Goal: Task Accomplishment & Management: Manage account settings

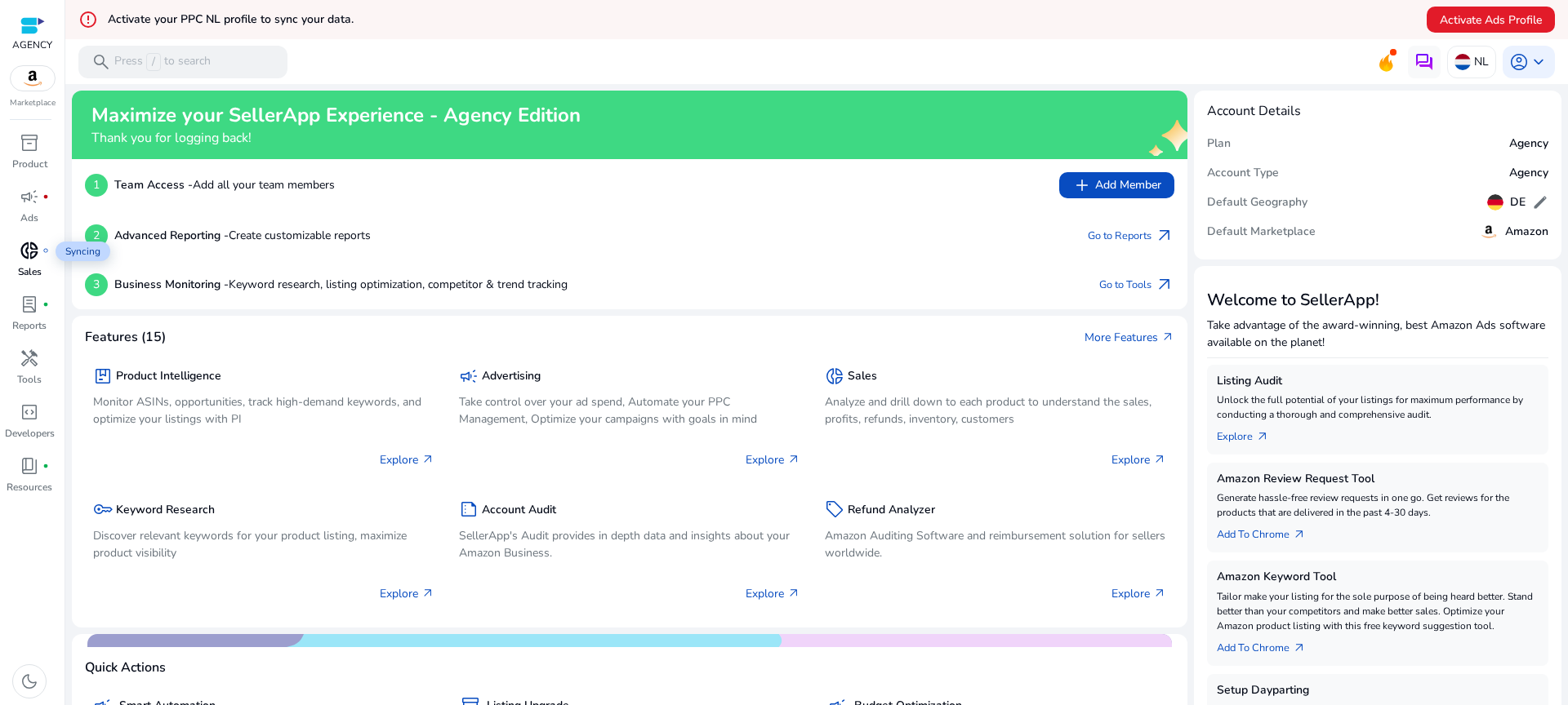
click at [20, 251] on span "donut_small" at bounding box center [29, 250] width 19 height 19
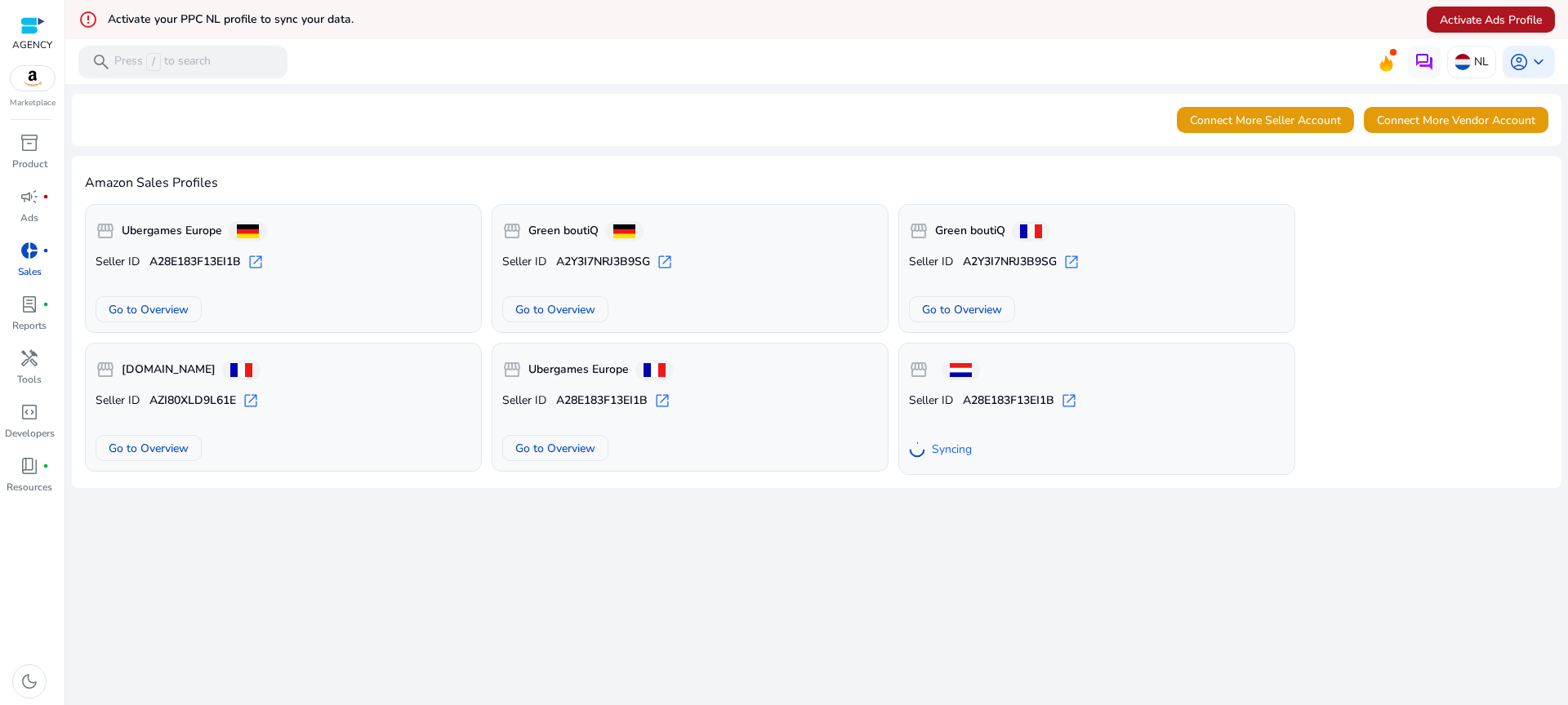
click at [1509, 12] on span "Activate Ads Profile" at bounding box center [1491, 20] width 102 height 17
click at [1461, 26] on span "Activate Ads Profile" at bounding box center [1491, 20] width 102 height 17
click at [18, 205] on div "campaign fiber_manual_record" at bounding box center [30, 196] width 46 height 26
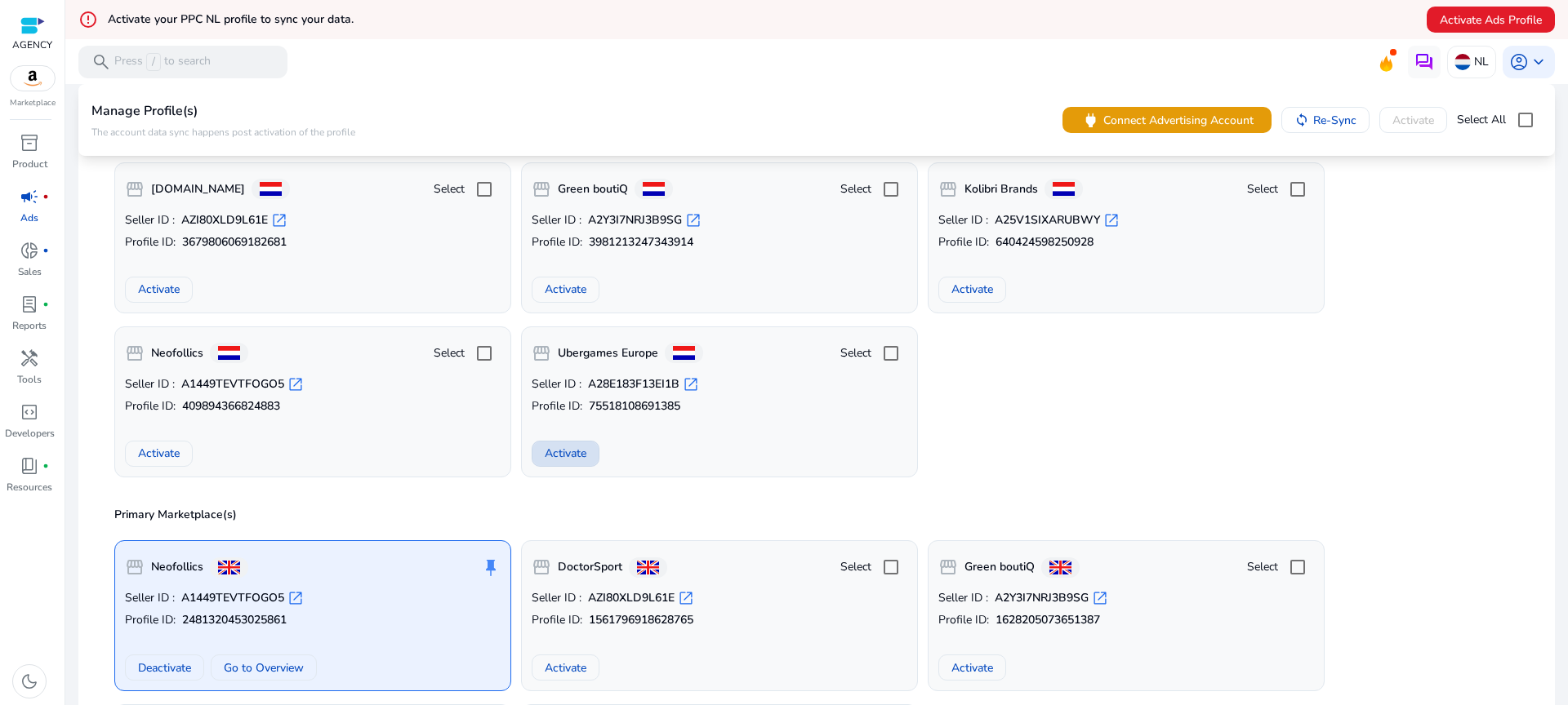
click at [583, 453] on span "Activate" at bounding box center [565, 454] width 41 height 17
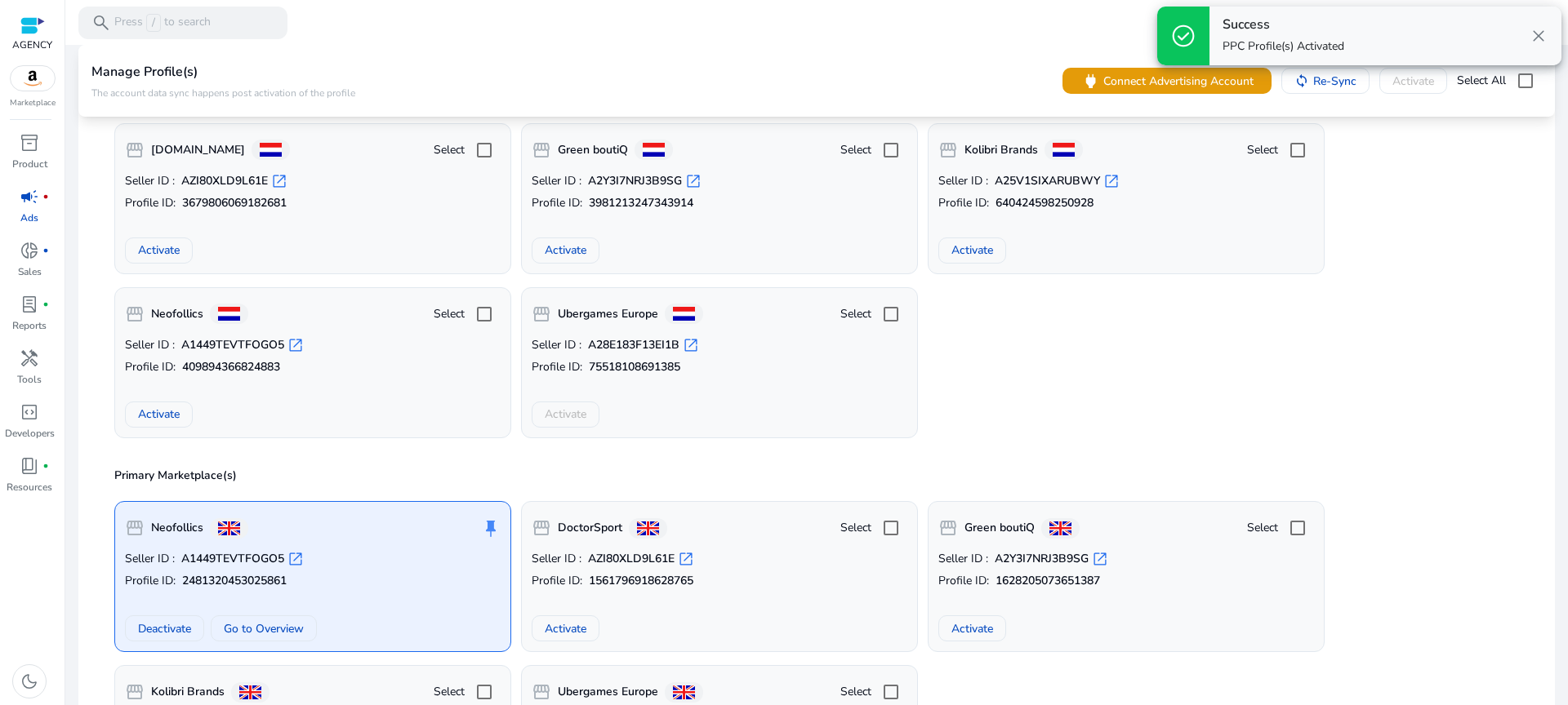
scroll to position [122, 0]
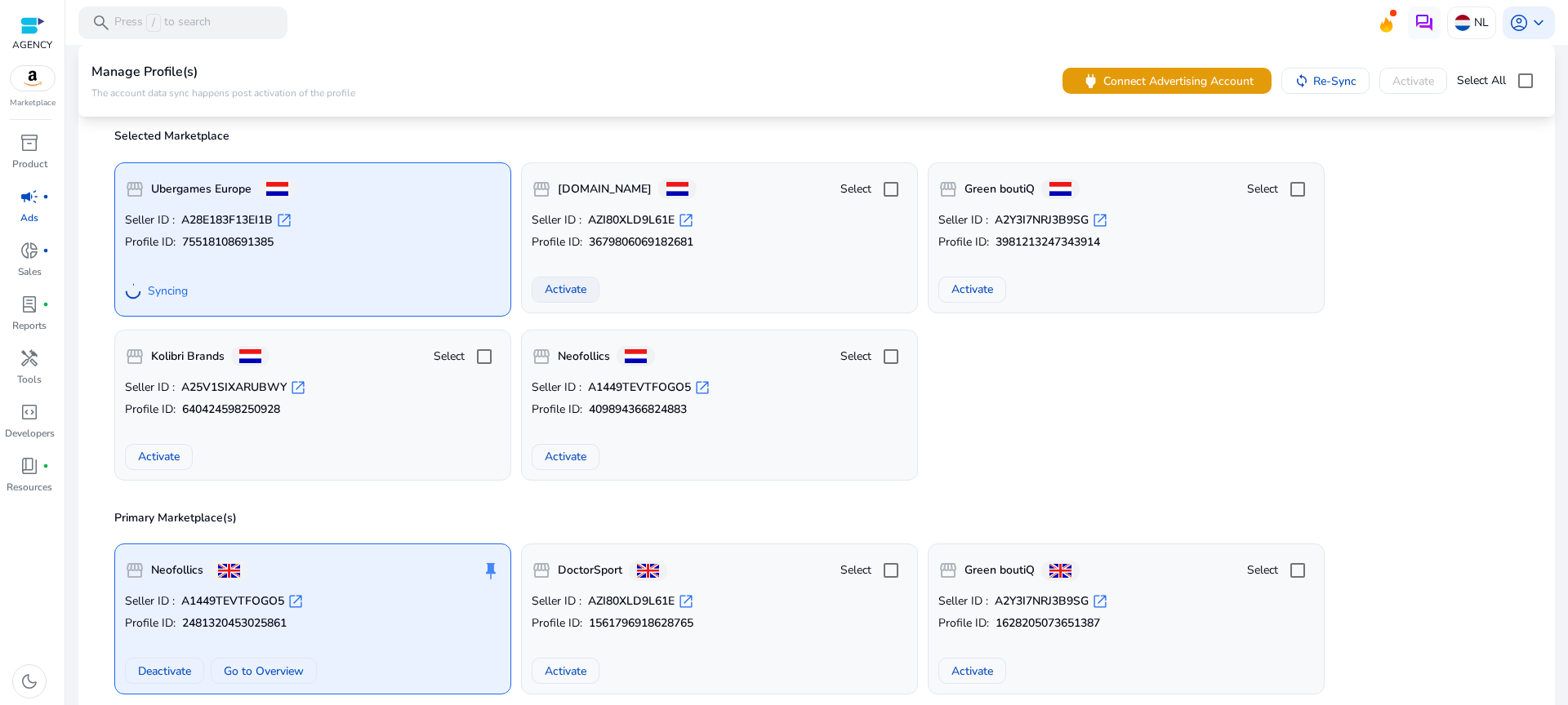
click at [551, 280] on button "Activate" at bounding box center [566, 290] width 67 height 26
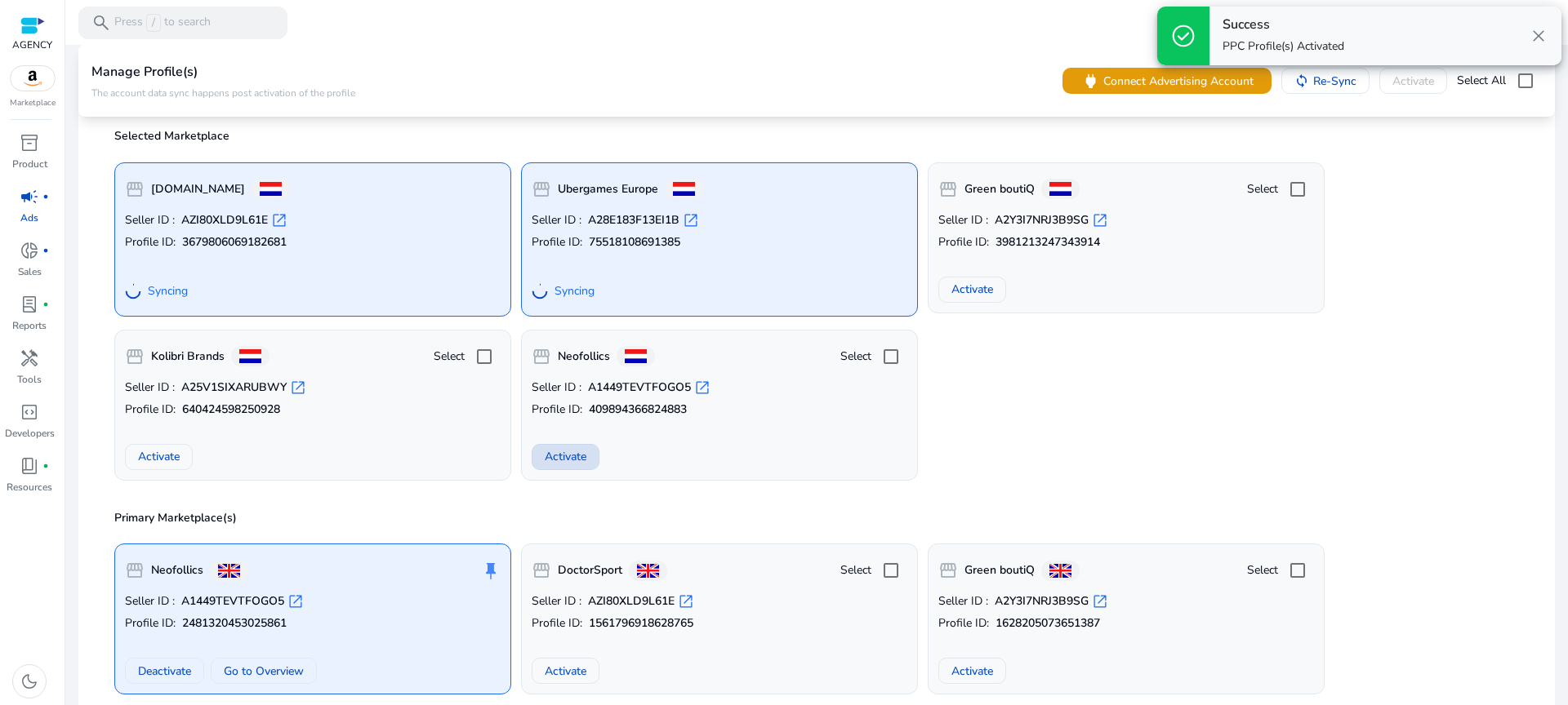
click at [563, 455] on span "Activate" at bounding box center [565, 457] width 41 height 17
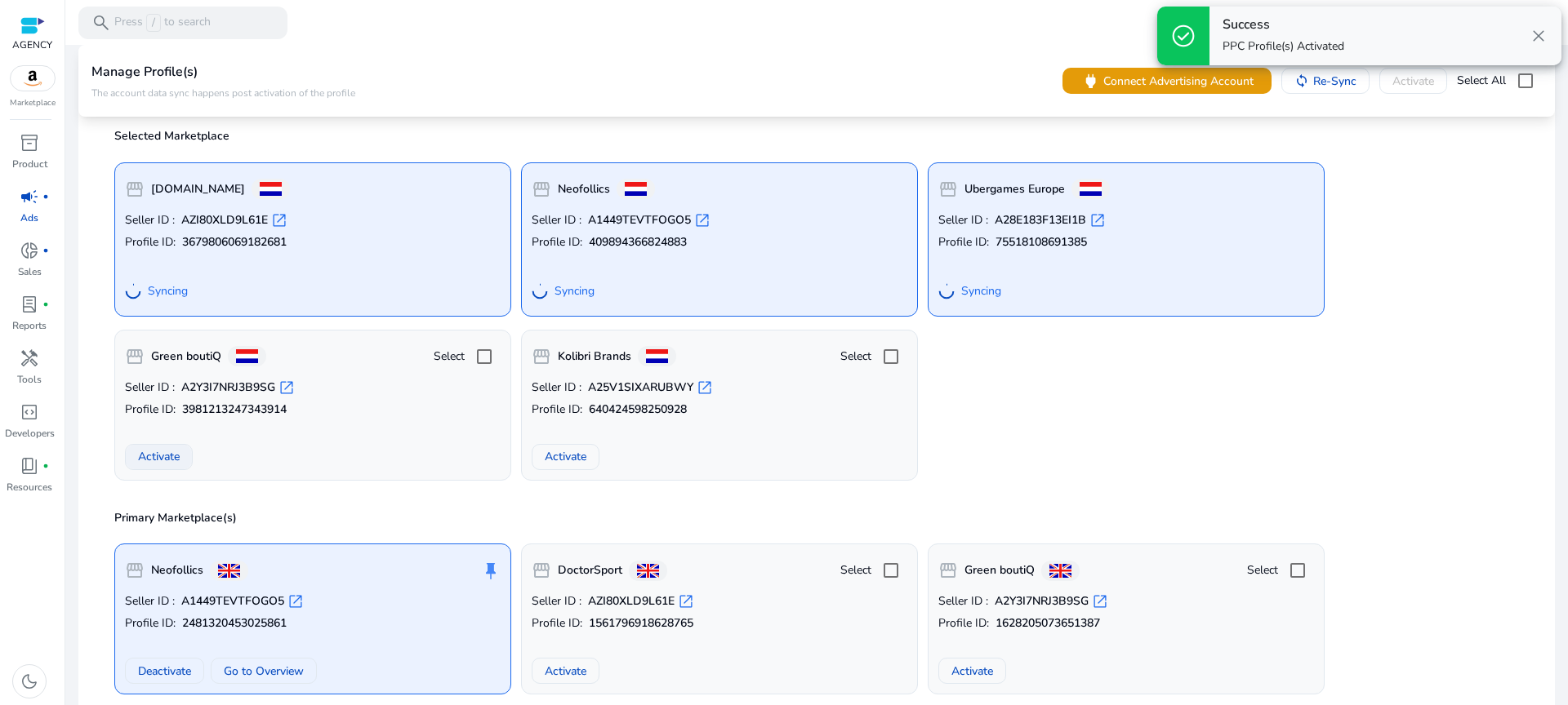
click at [160, 458] on span "Activate" at bounding box center [158, 457] width 41 height 17
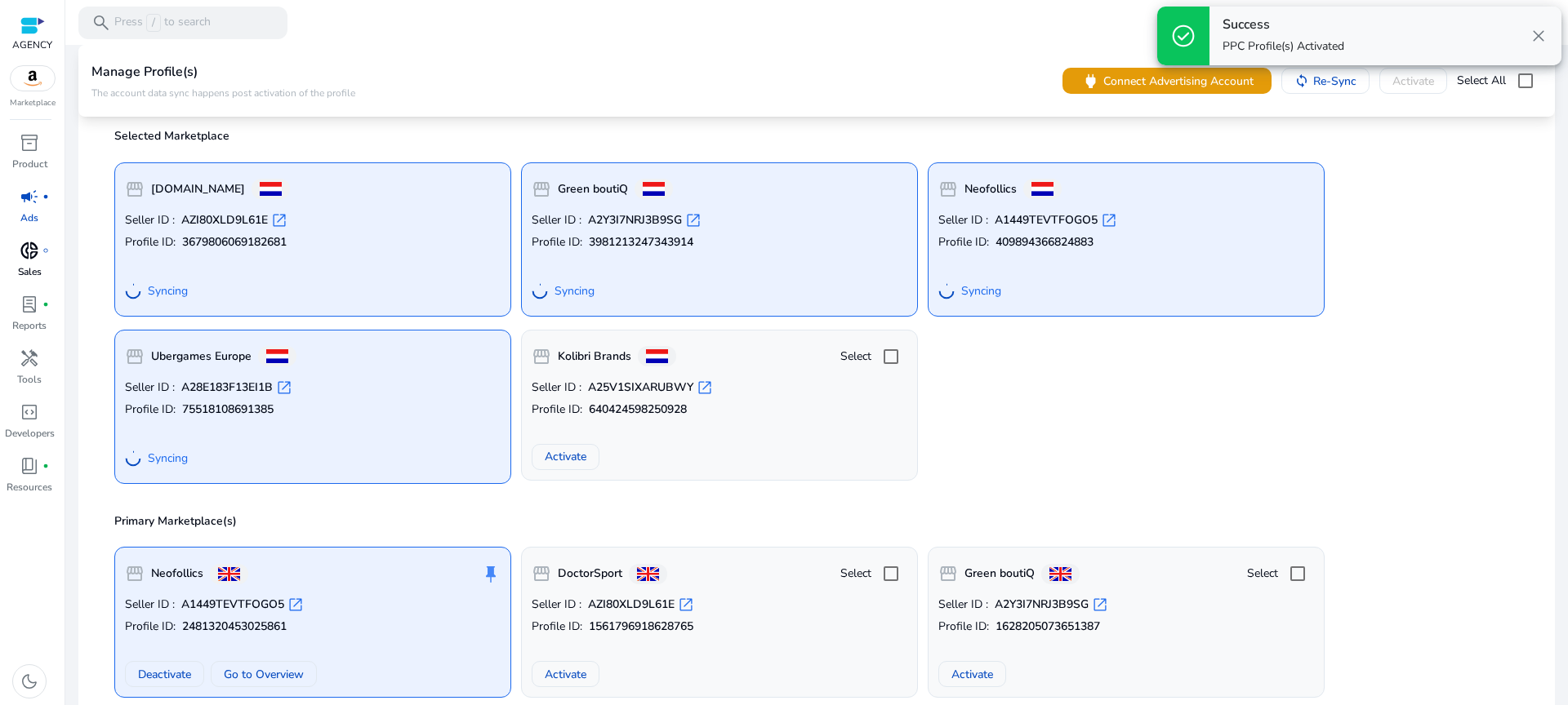
click at [23, 262] on div "donut_small fiber_manual_record" at bounding box center [30, 250] width 46 height 26
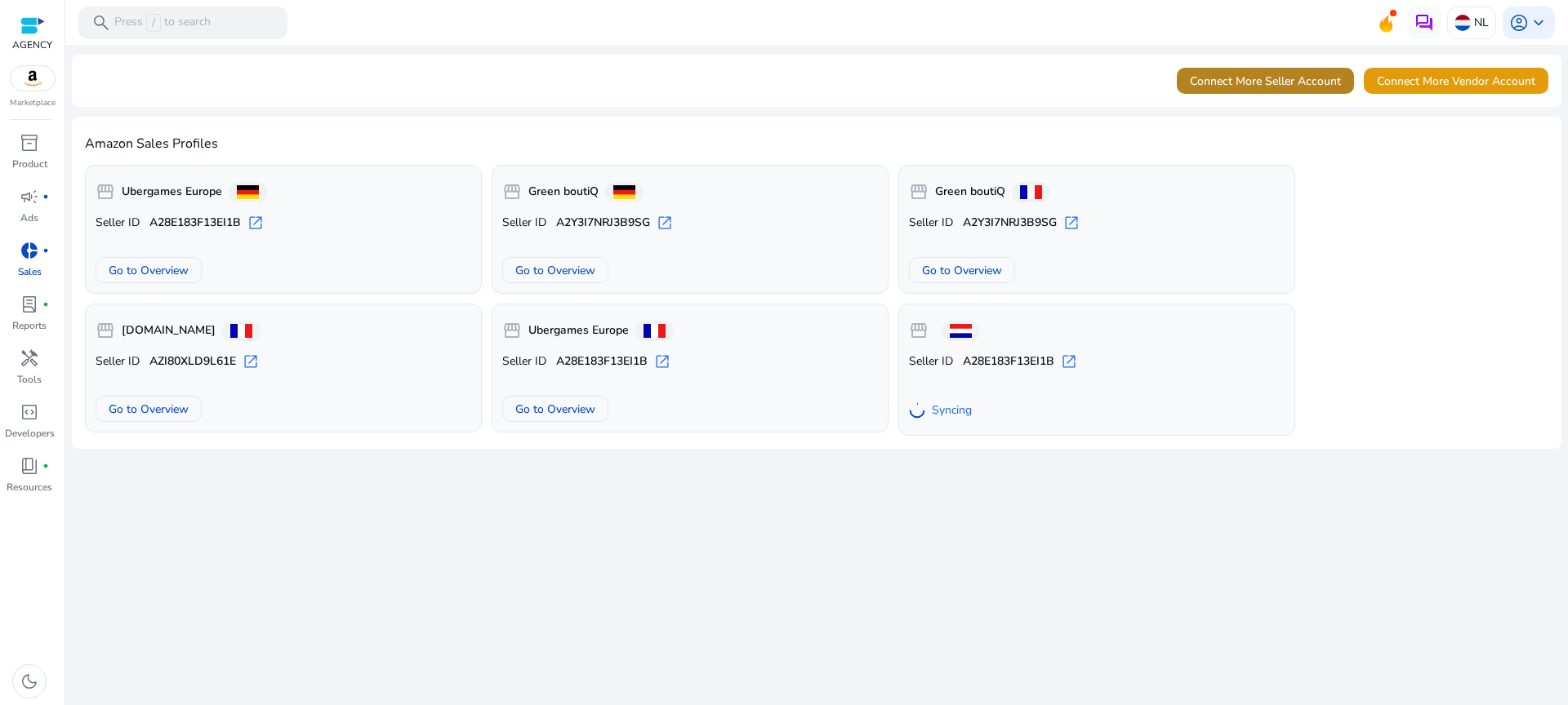
click at [1289, 89] on span at bounding box center [1265, 81] width 177 height 39
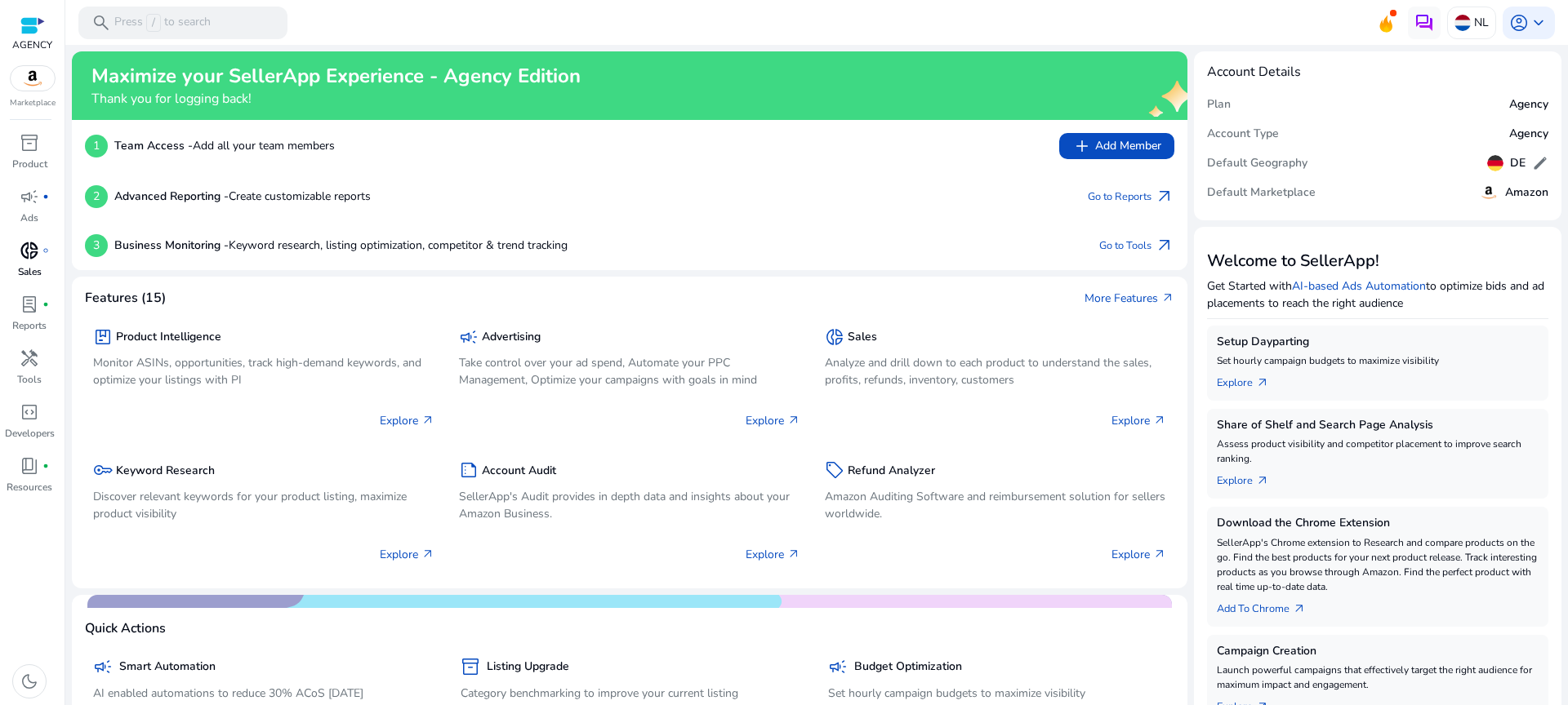
click at [30, 251] on span "donut_small" at bounding box center [29, 250] width 19 height 19
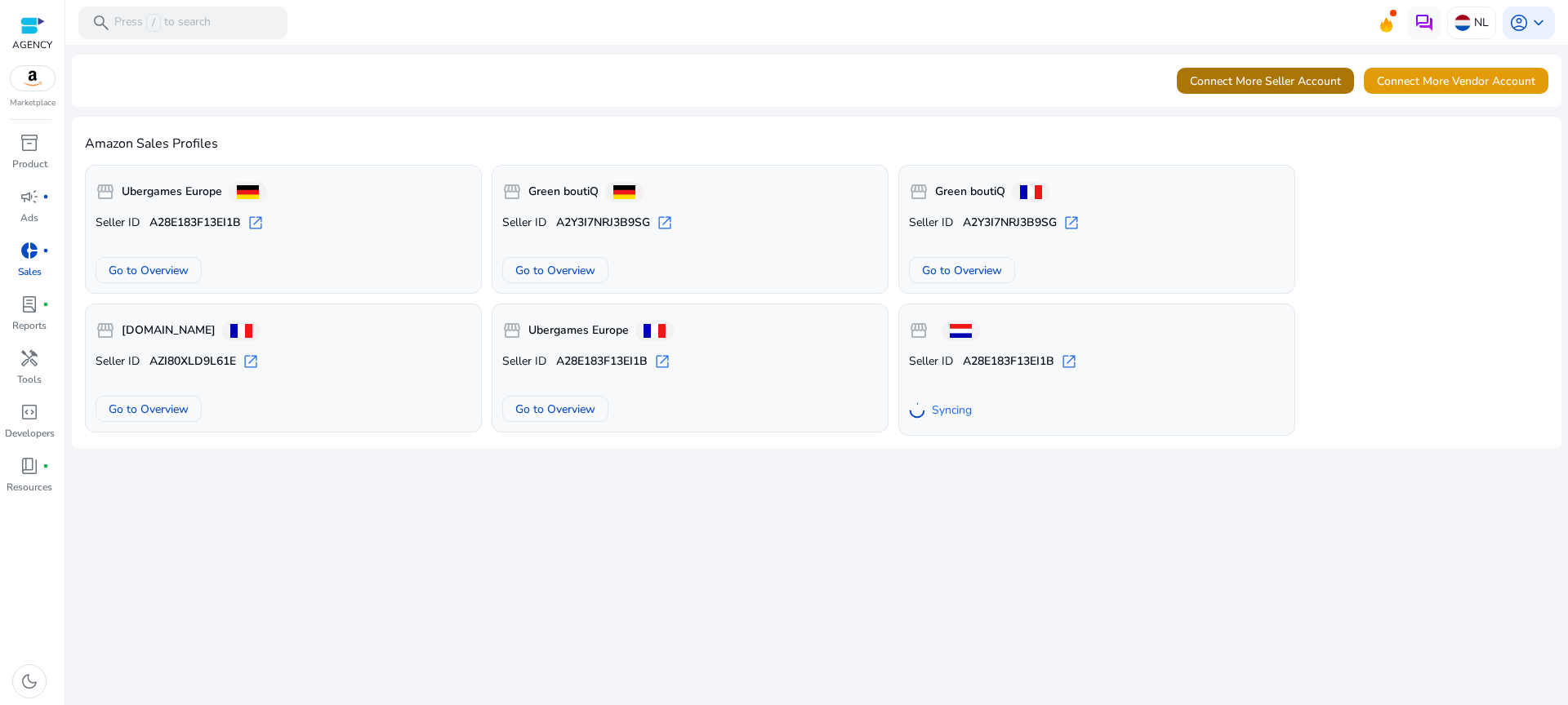
click at [1314, 84] on span "Connect More Seller Account" at bounding box center [1265, 82] width 151 height 17
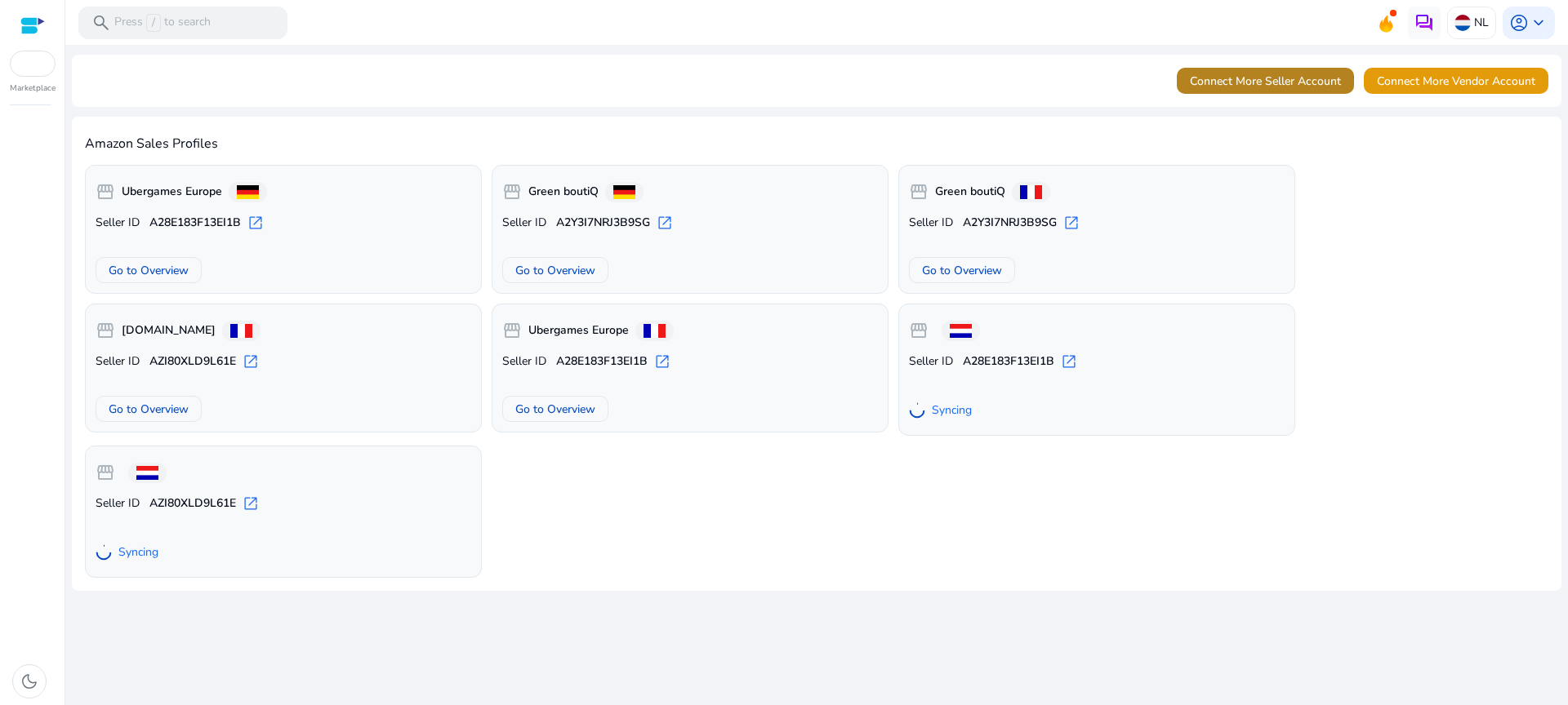
click at [1207, 86] on span "Connect More Seller Account" at bounding box center [1265, 82] width 151 height 17
click at [1234, 81] on span "Connect More Seller Account" at bounding box center [1265, 82] width 151 height 17
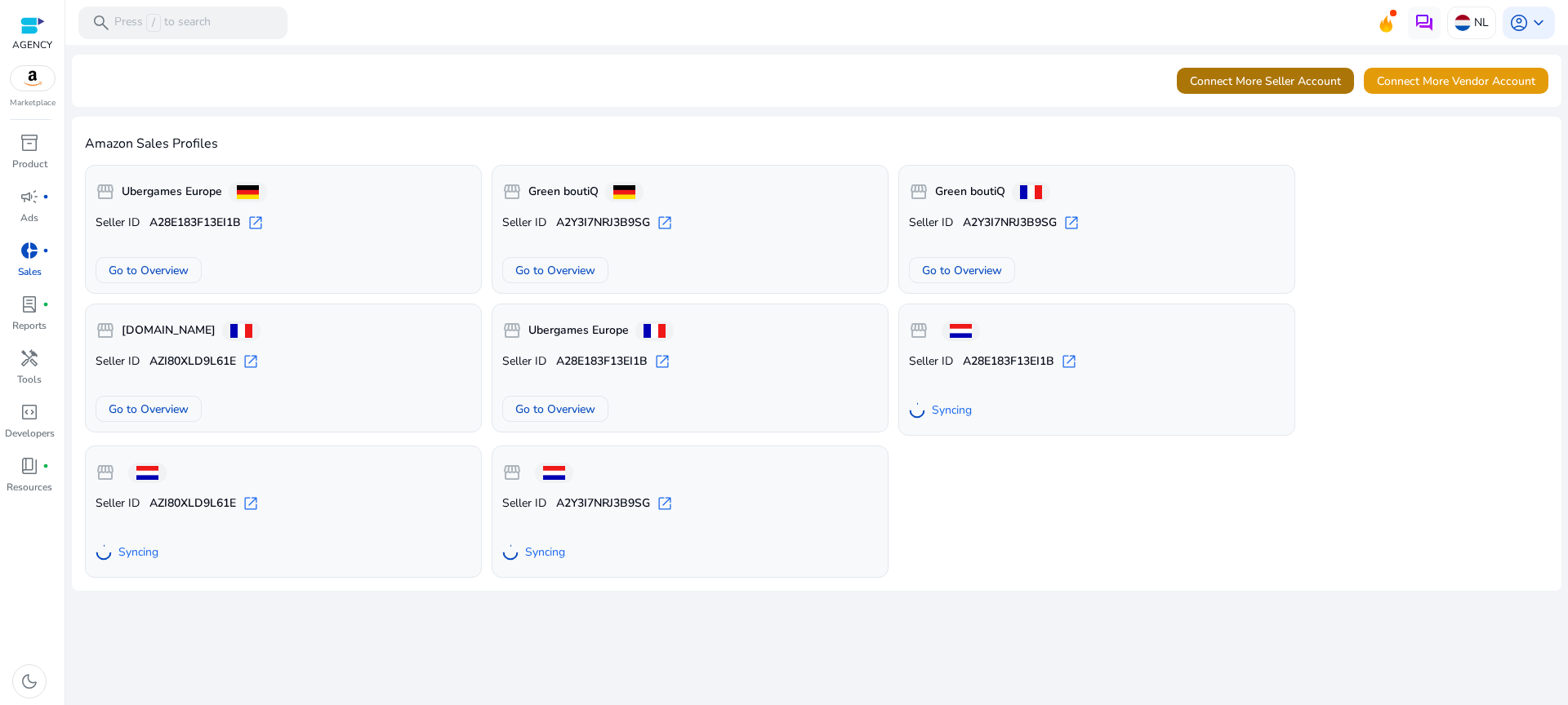
click at [1259, 88] on span "Connect More Seller Account" at bounding box center [1265, 82] width 151 height 17
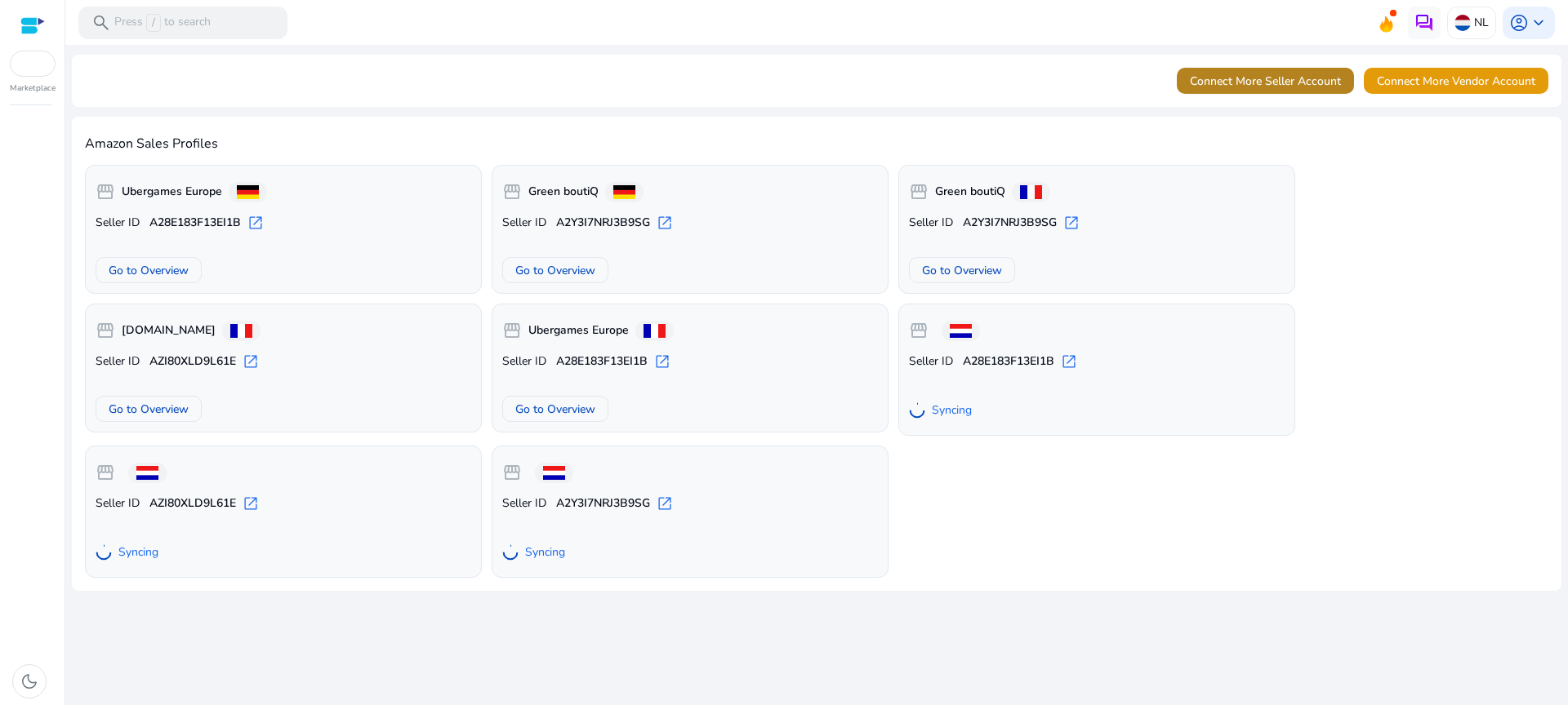
click at [1299, 85] on span "Connect More Seller Account" at bounding box center [1265, 82] width 151 height 17
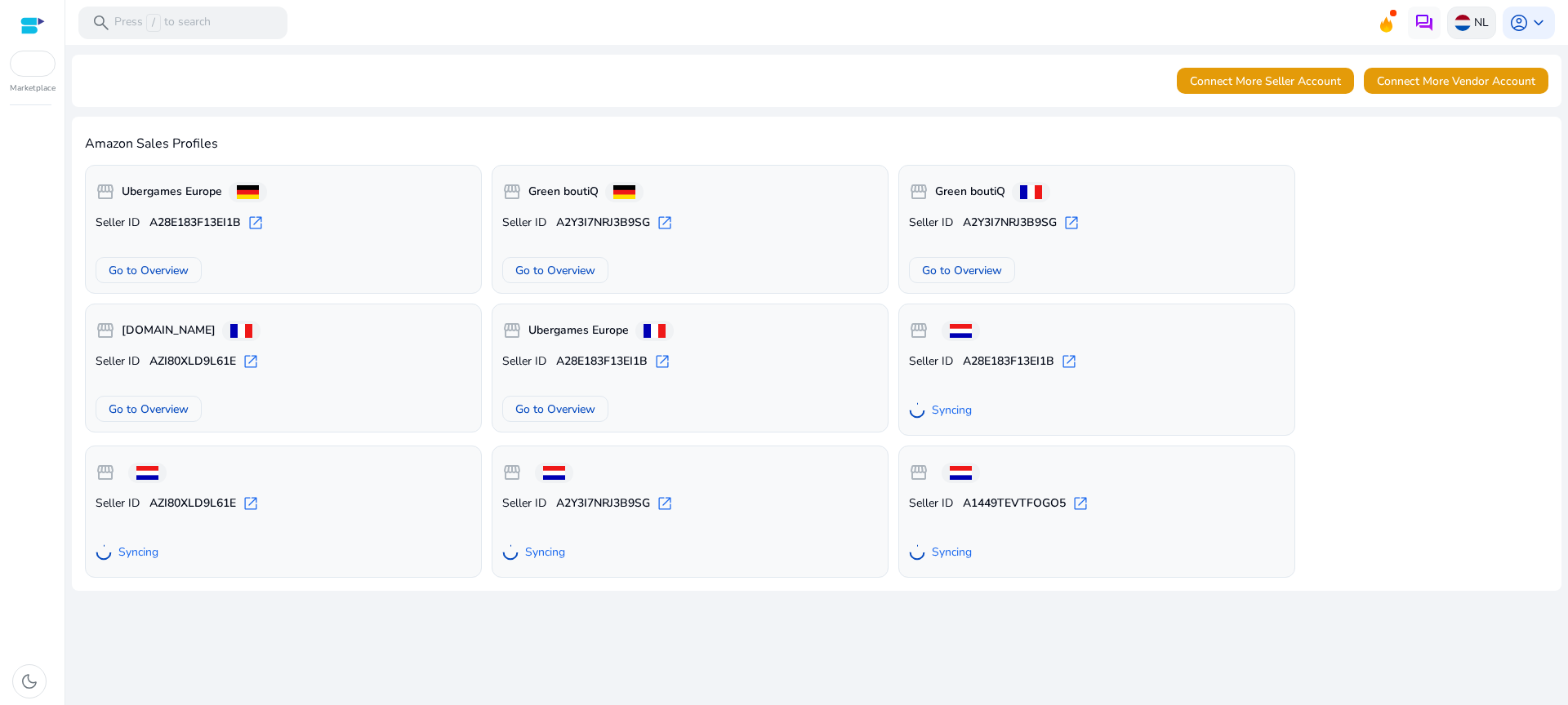
click at [1478, 33] on p "NL" at bounding box center [1480, 22] width 14 height 29
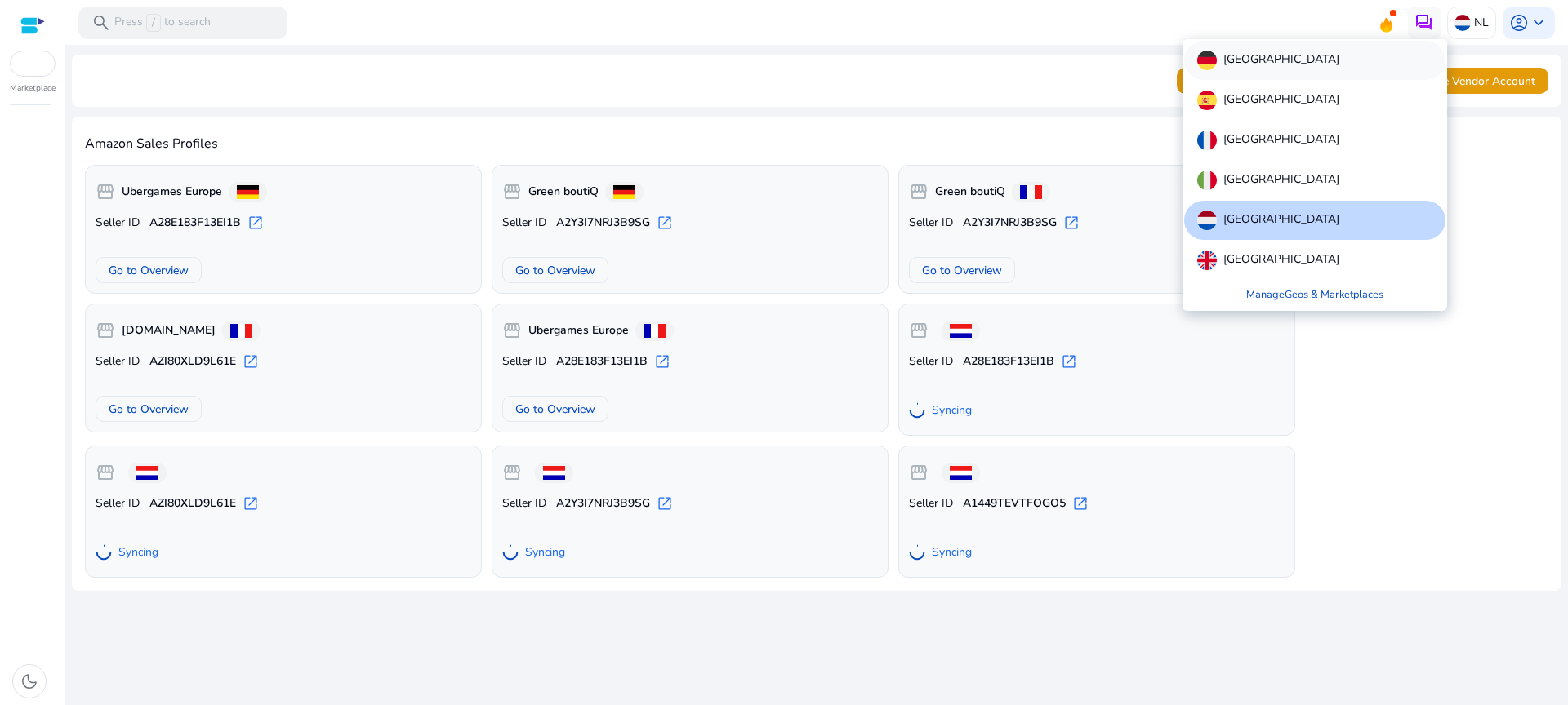
click at [1297, 65] on div "[GEOGRAPHIC_DATA]" at bounding box center [1315, 60] width 262 height 39
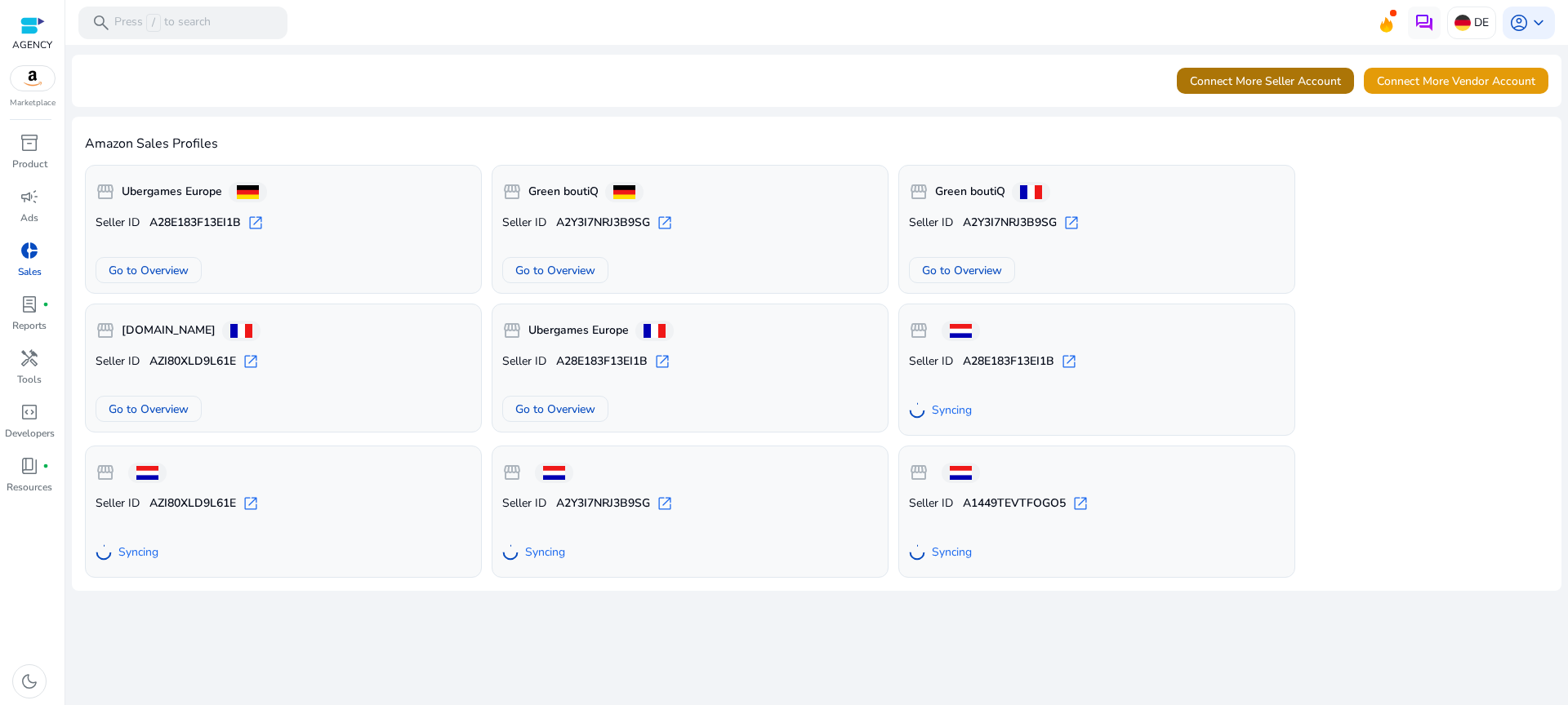
click at [1302, 81] on span "Connect More Seller Account" at bounding box center [1265, 82] width 151 height 17
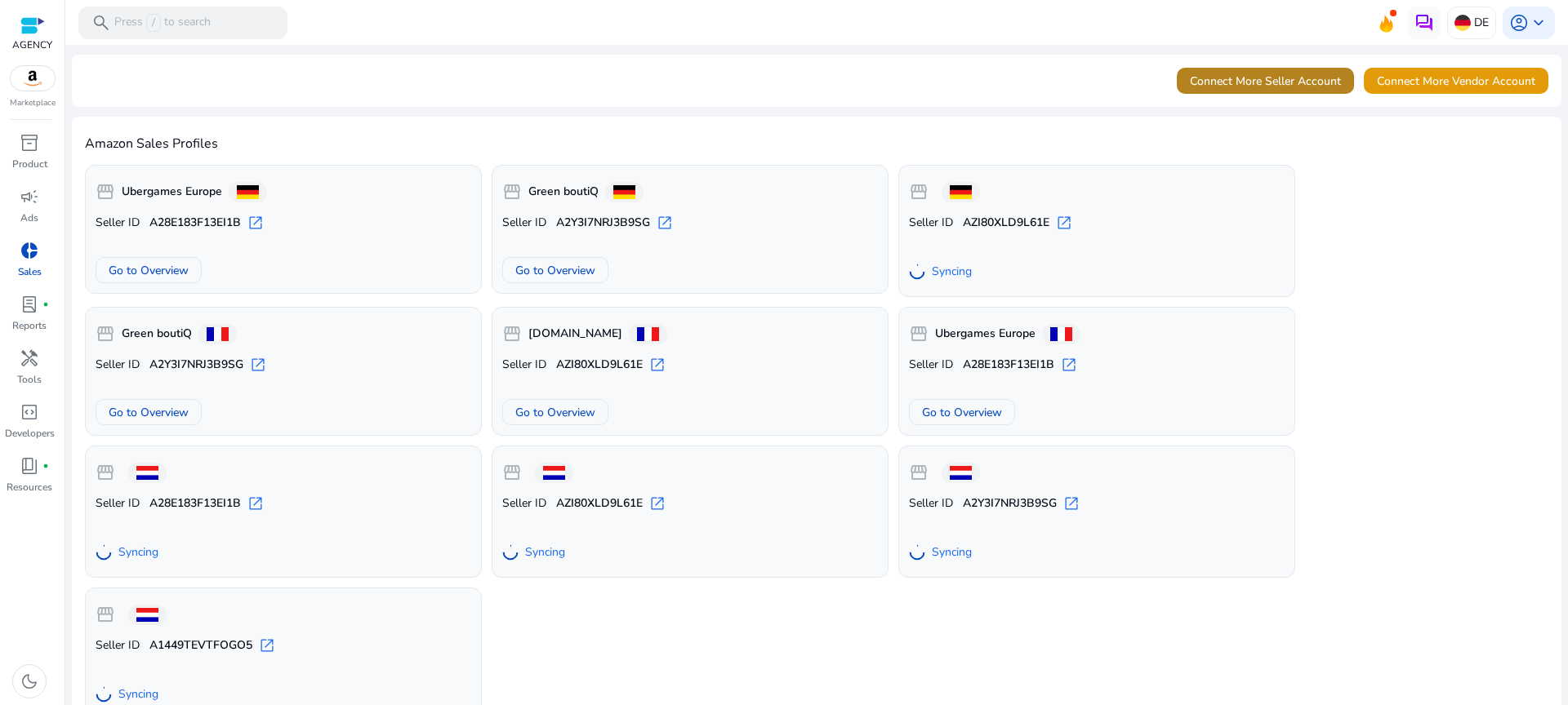
click at [1216, 77] on span "Connect More Seller Account" at bounding box center [1265, 82] width 151 height 17
click at [1240, 78] on span "Connect More Seller Account" at bounding box center [1265, 82] width 151 height 17
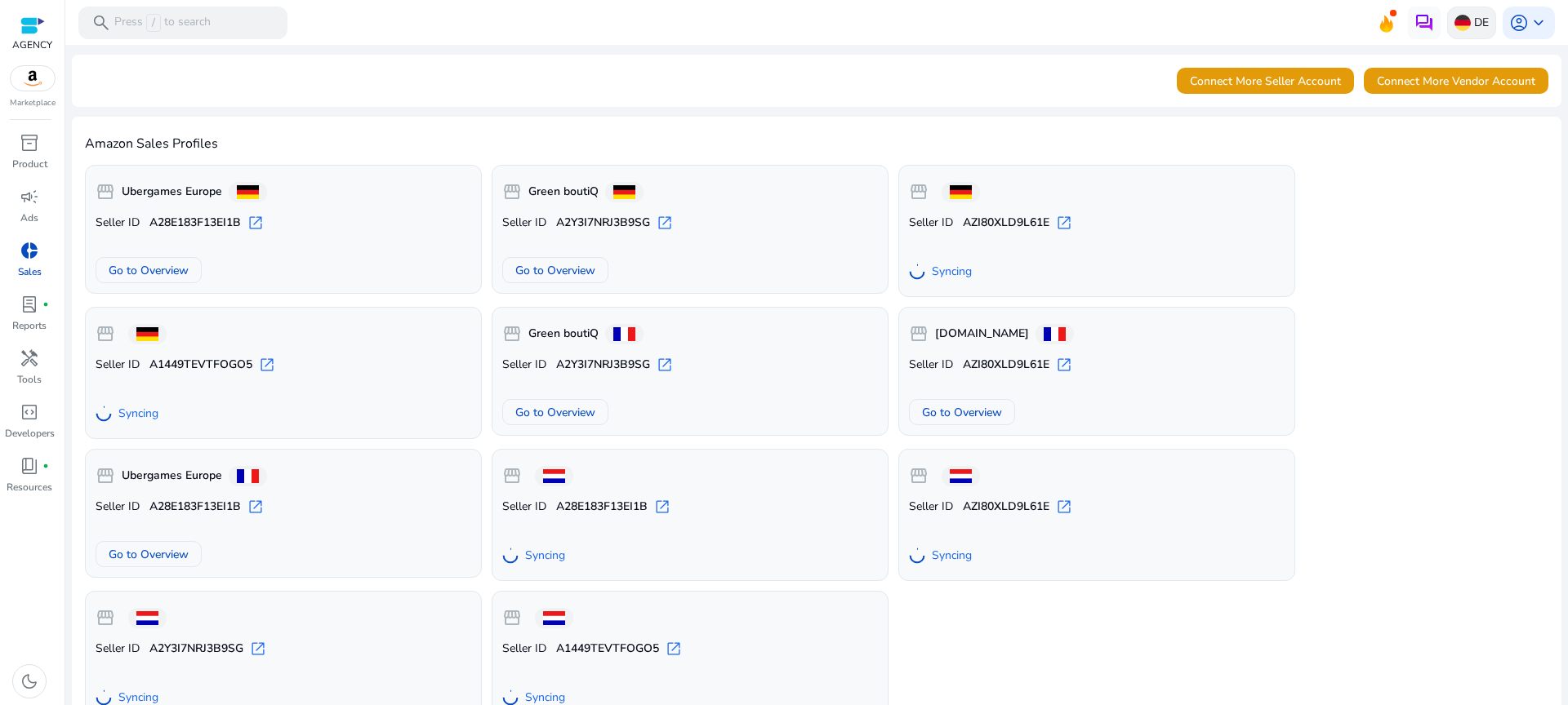
click at [1474, 16] on p "DE" at bounding box center [1480, 22] width 14 height 29
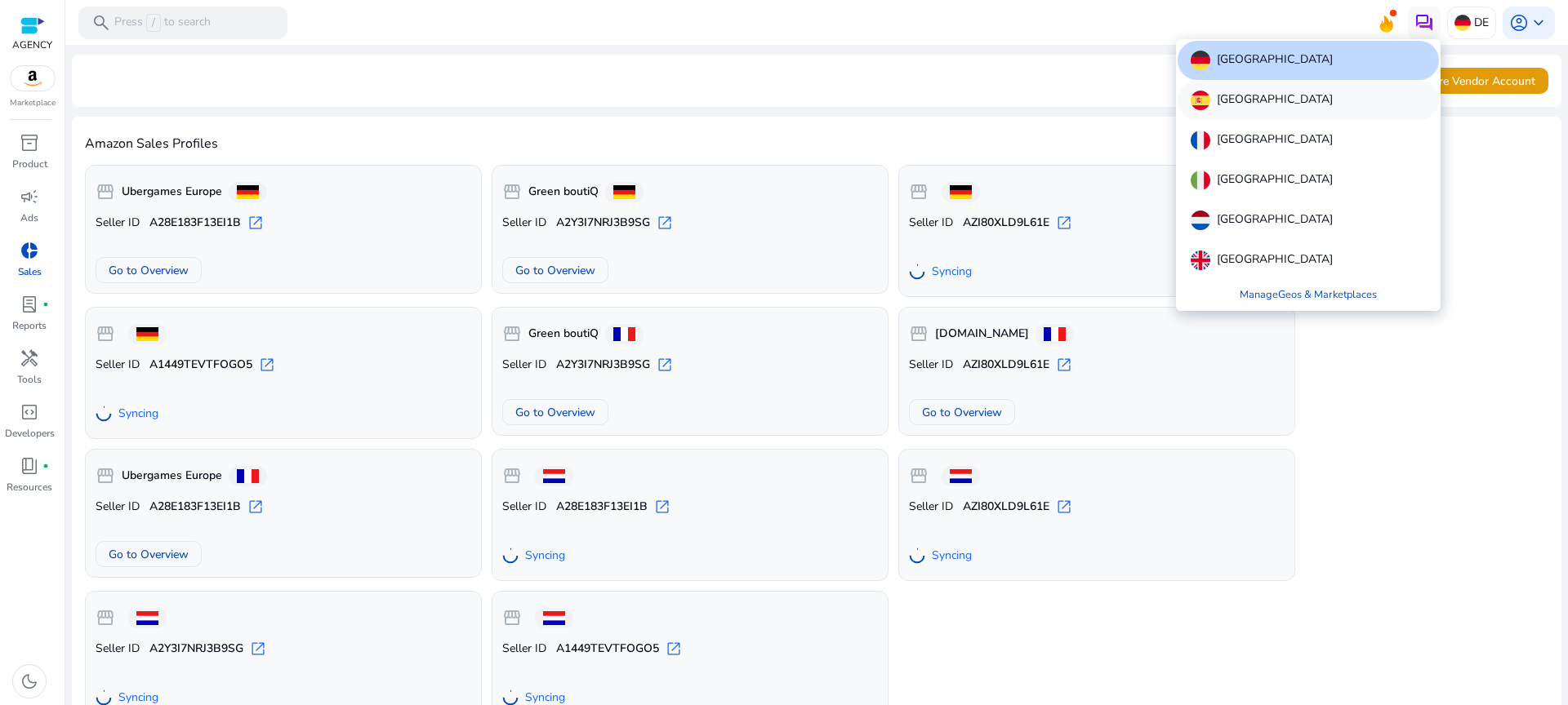
click at [1297, 99] on div "[GEOGRAPHIC_DATA]" at bounding box center [1308, 100] width 262 height 39
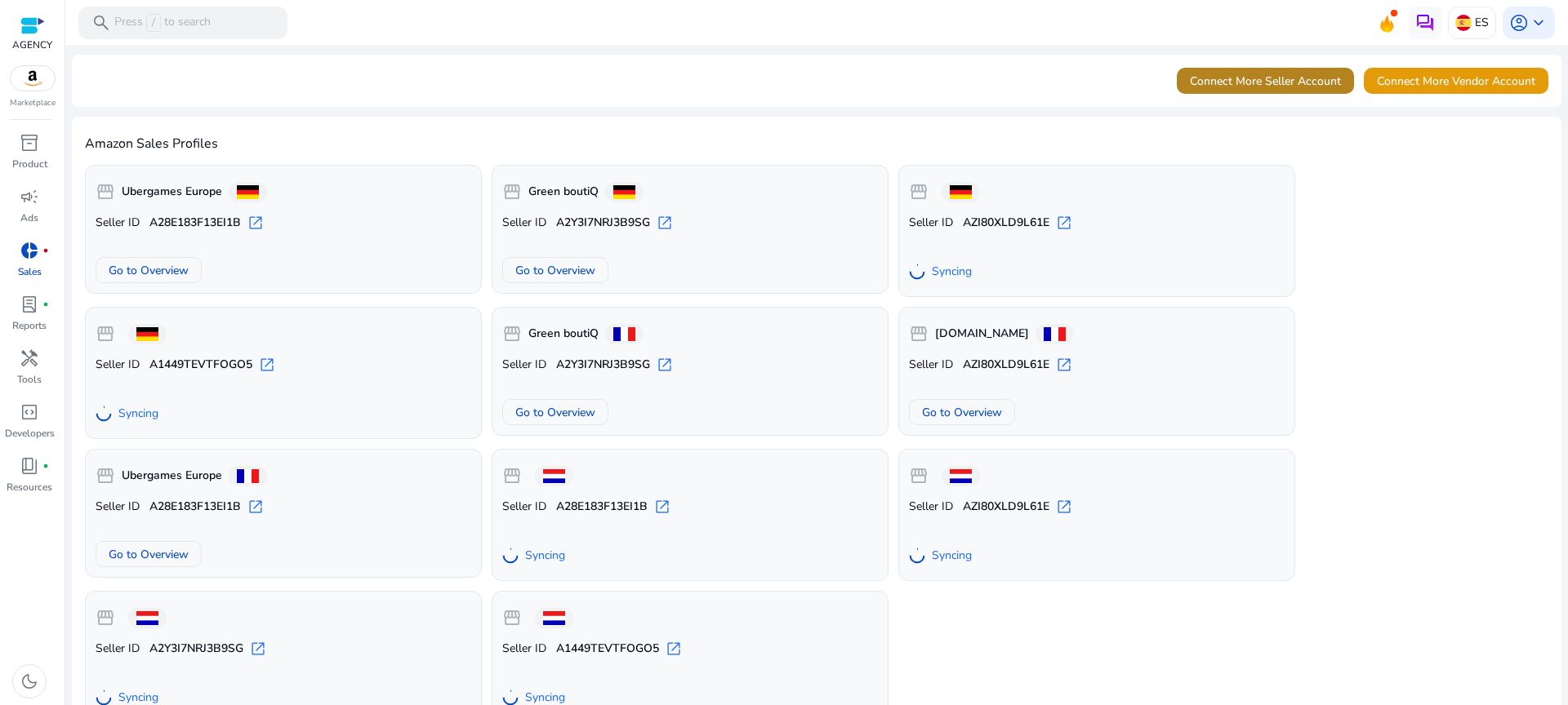
click at [1302, 88] on span "Connect More Seller Account" at bounding box center [1265, 82] width 151 height 17
click at [1241, 71] on button "Connect More Seller Account" at bounding box center [1265, 80] width 177 height 26
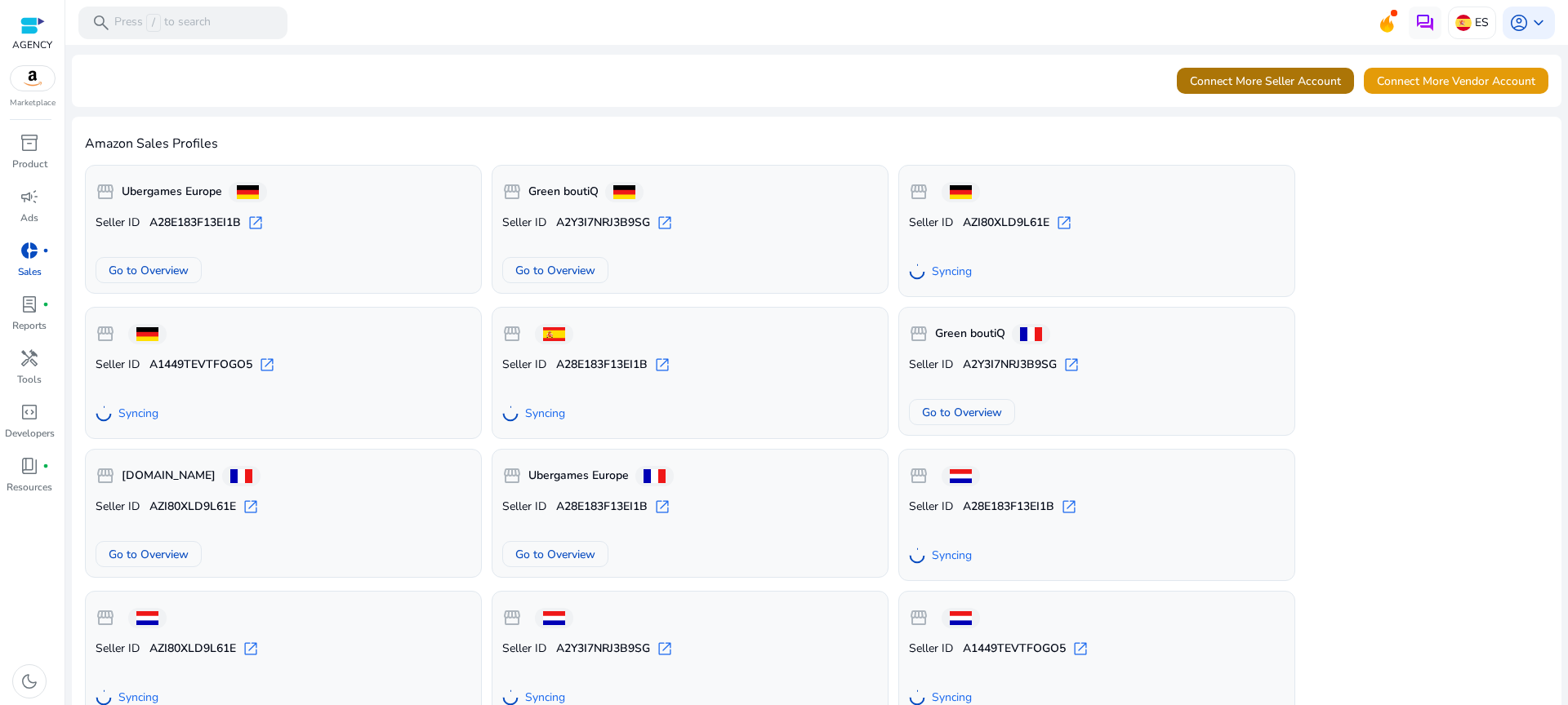
click at [1229, 73] on span "Connect More Seller Account" at bounding box center [1265, 82] width 151 height 17
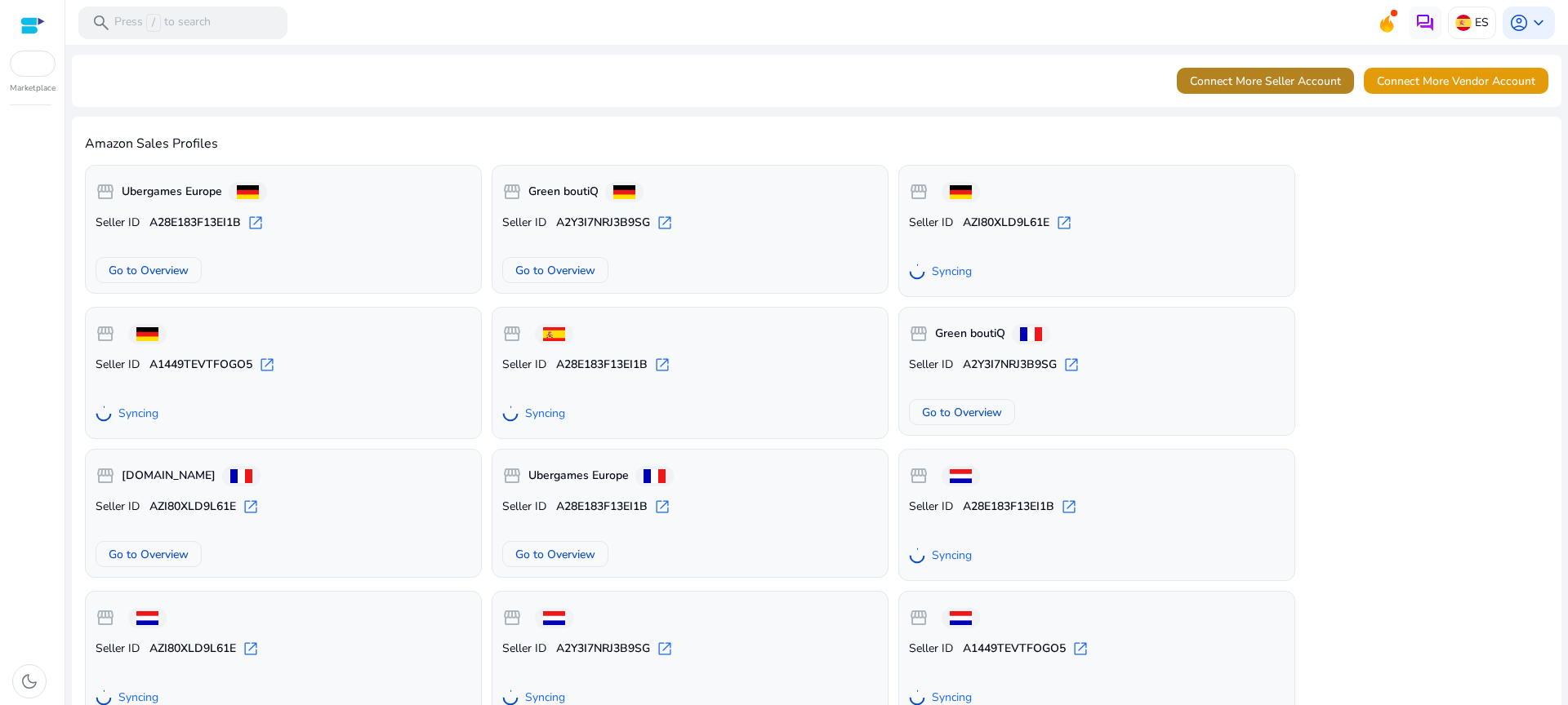
click at [1336, 87] on span "Connect More Seller Account" at bounding box center [1265, 82] width 151 height 17
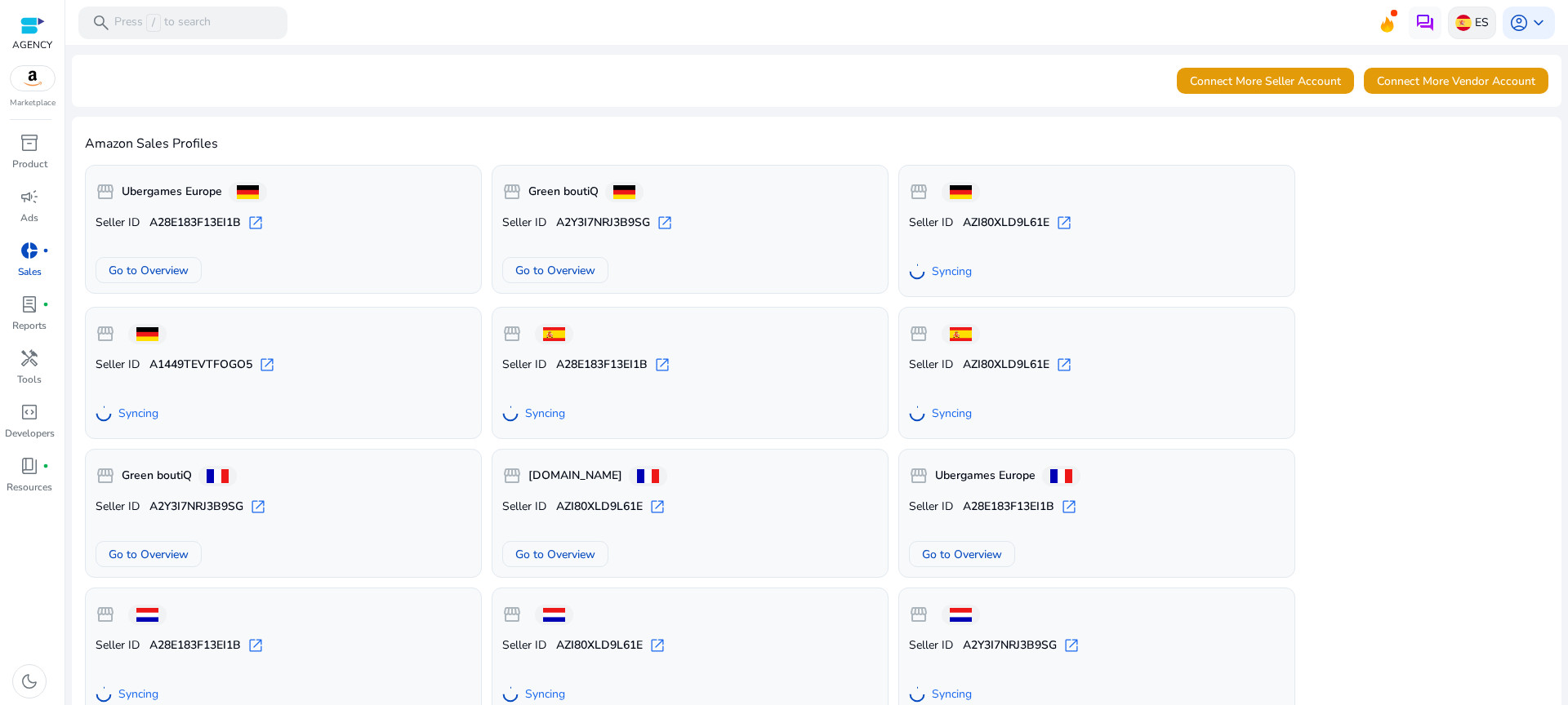
click at [1476, 17] on p "ES" at bounding box center [1481, 22] width 13 height 29
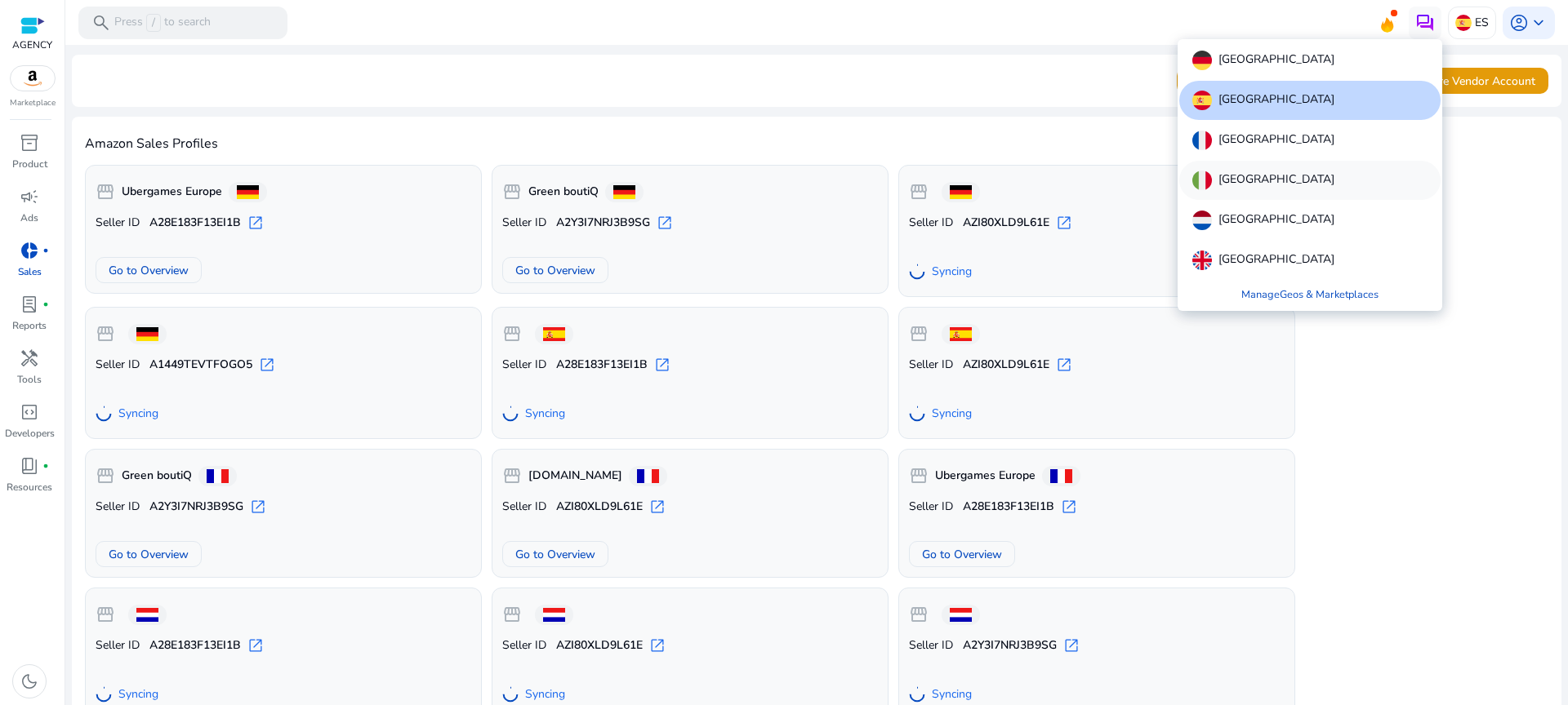
click at [1285, 167] on div "[GEOGRAPHIC_DATA]" at bounding box center [1310, 180] width 262 height 39
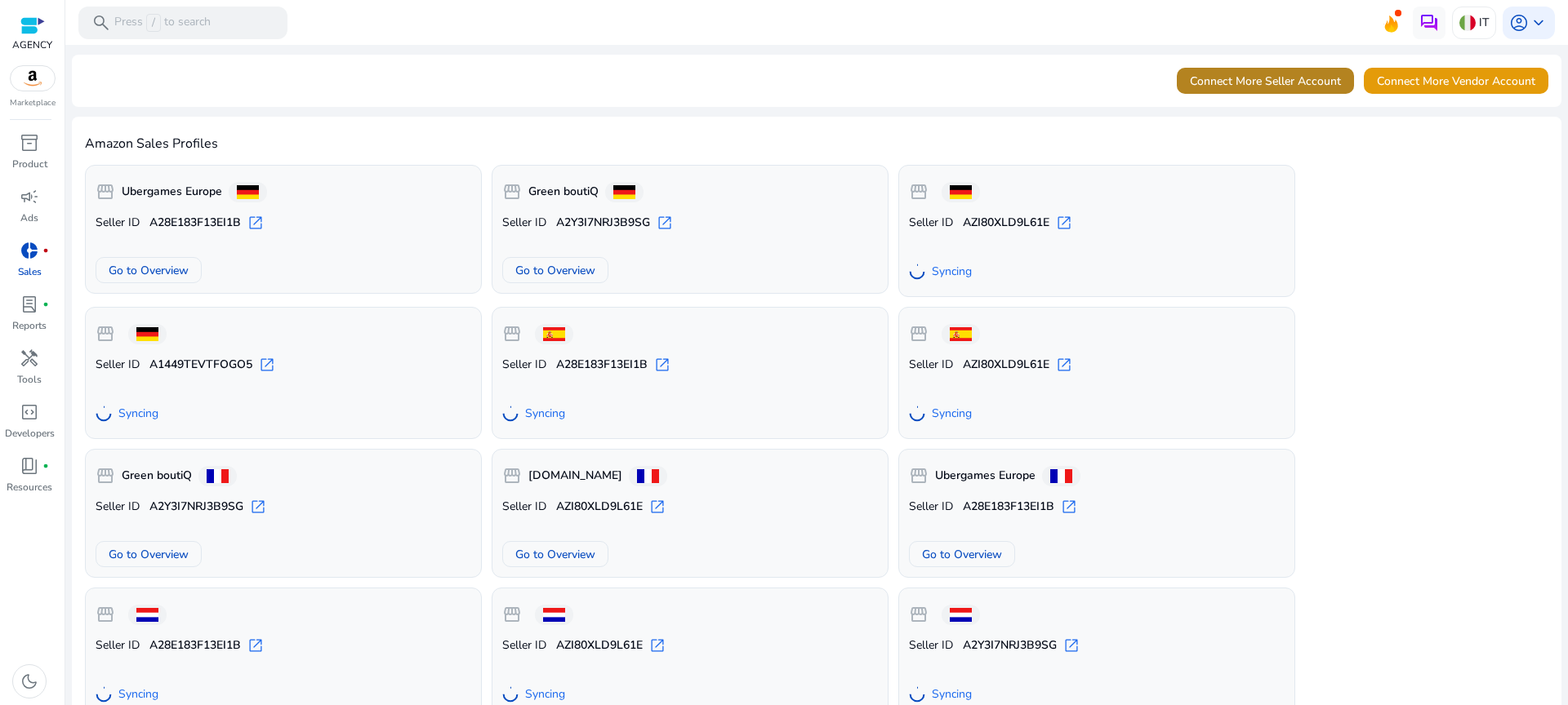
click at [1199, 90] on span at bounding box center [1265, 81] width 177 height 39
click at [1291, 78] on span "Connect More Seller Account" at bounding box center [1265, 82] width 151 height 17
click at [1312, 81] on span "Connect More Seller Account" at bounding box center [1265, 82] width 151 height 17
click at [1219, 84] on span "Connect More Seller Account" at bounding box center [1265, 82] width 151 height 17
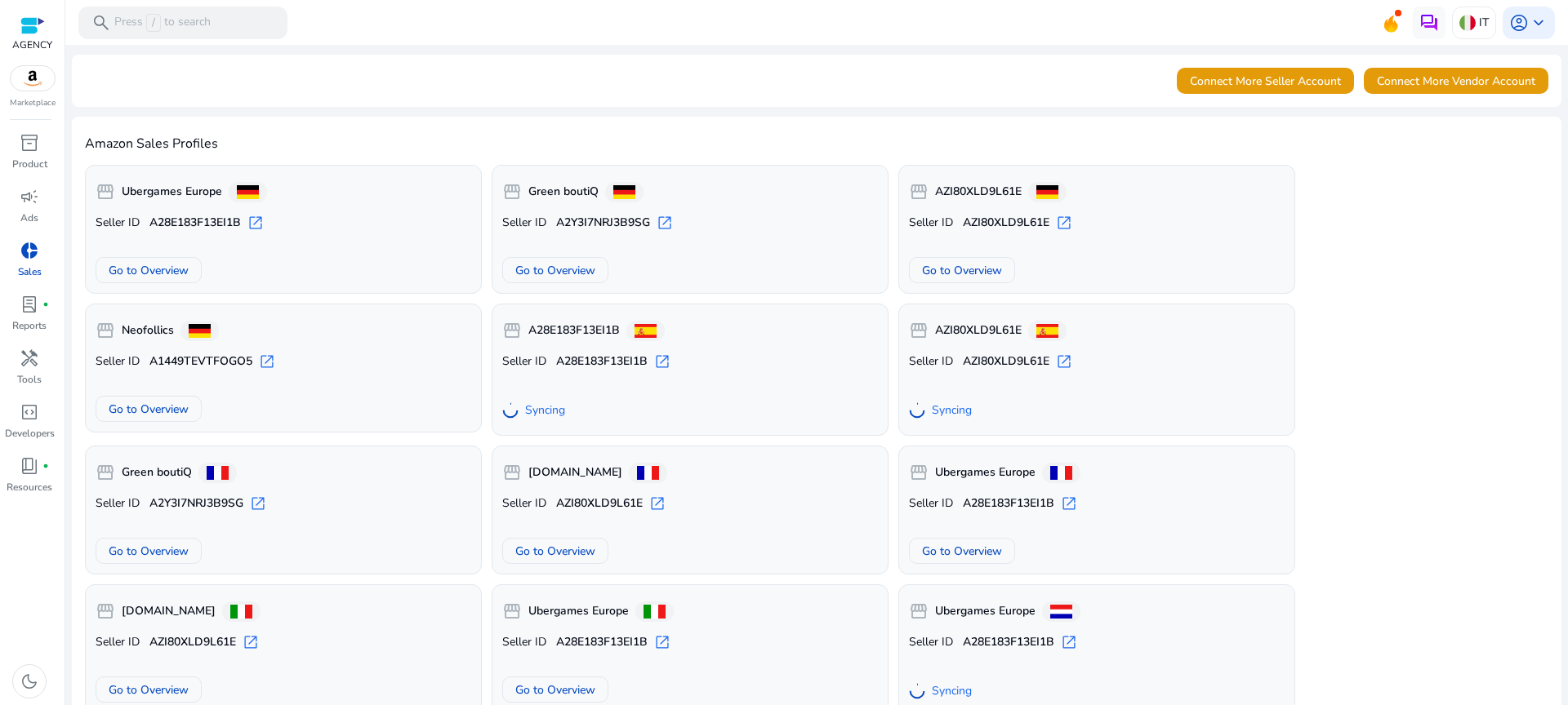
scroll to position [12, 0]
